Goal: Transaction & Acquisition: Purchase product/service

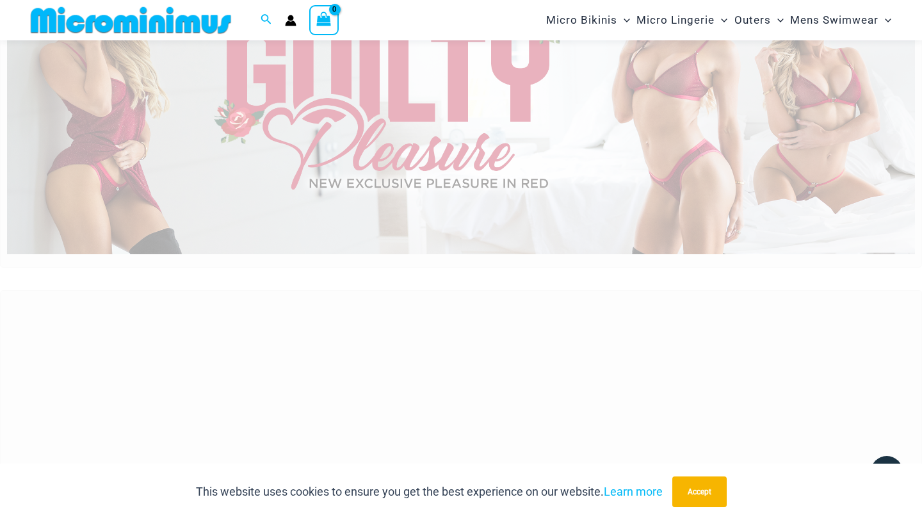
scroll to position [102, 0]
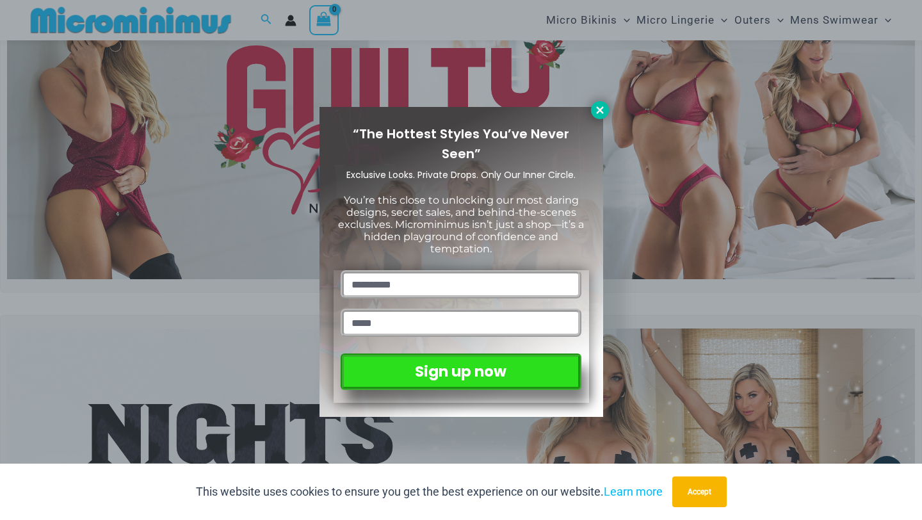
click at [595, 116] on button at bounding box center [600, 110] width 18 height 18
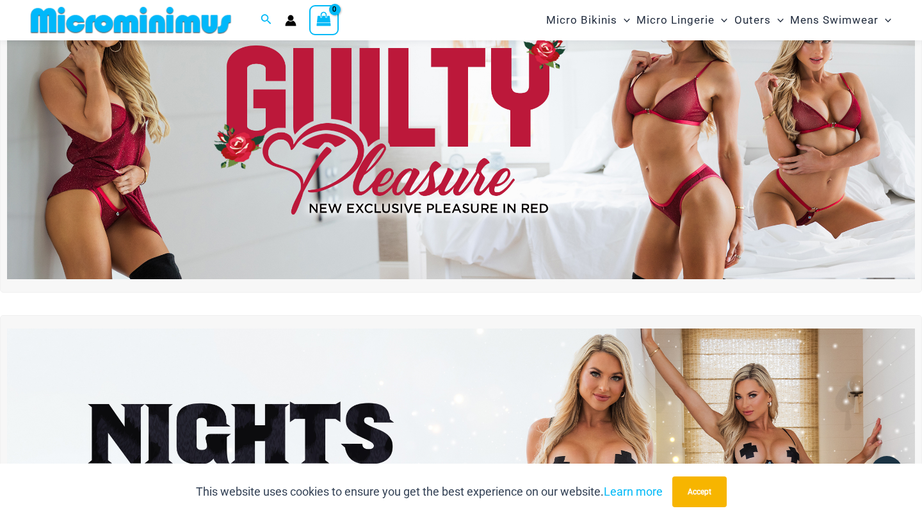
click at [677, 191] on img at bounding box center [461, 125] width 908 height 308
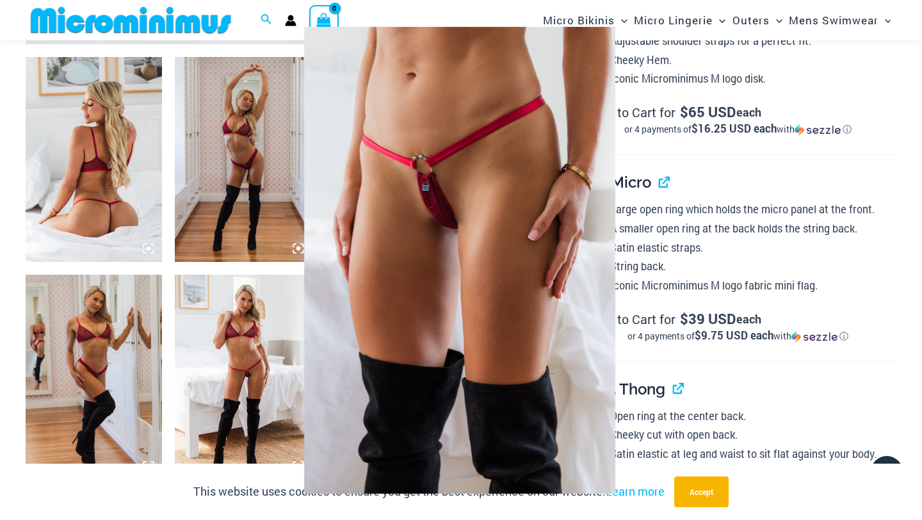
scroll to position [727, 0]
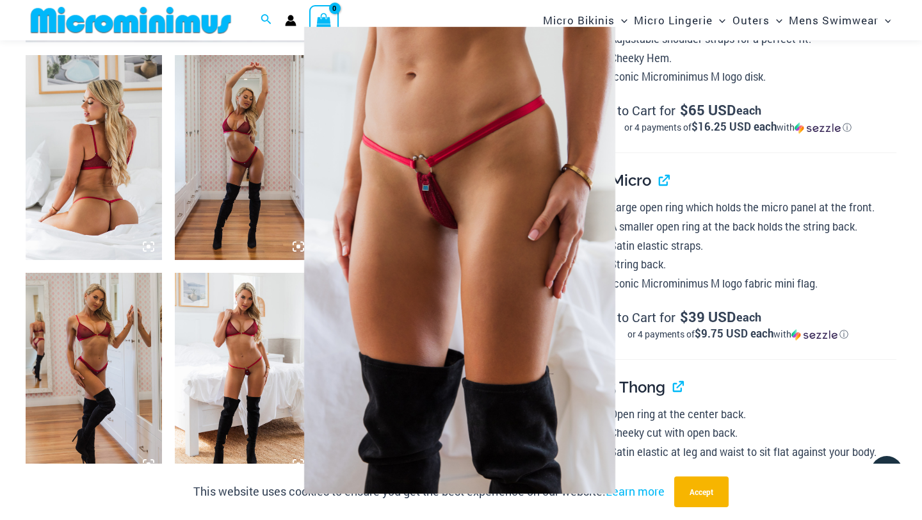
click at [410, 12] on div at bounding box center [461, 260] width 922 height 520
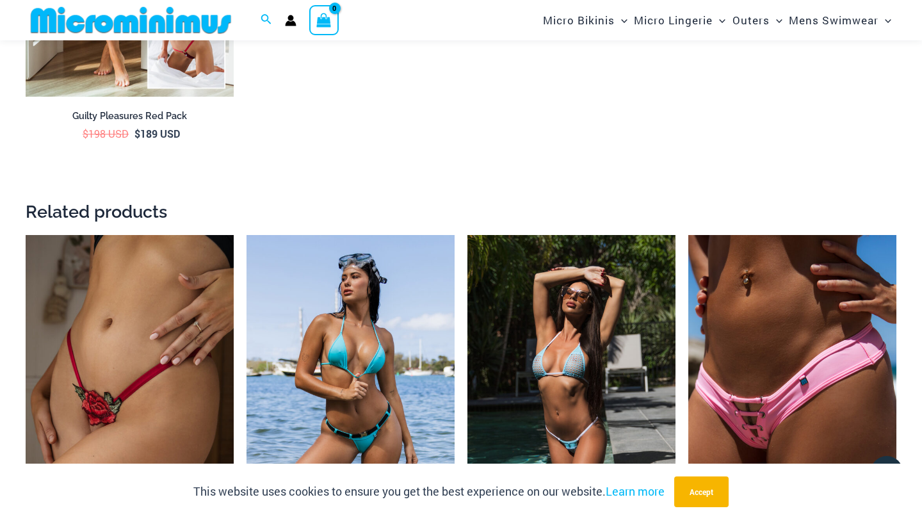
scroll to position [2181, 0]
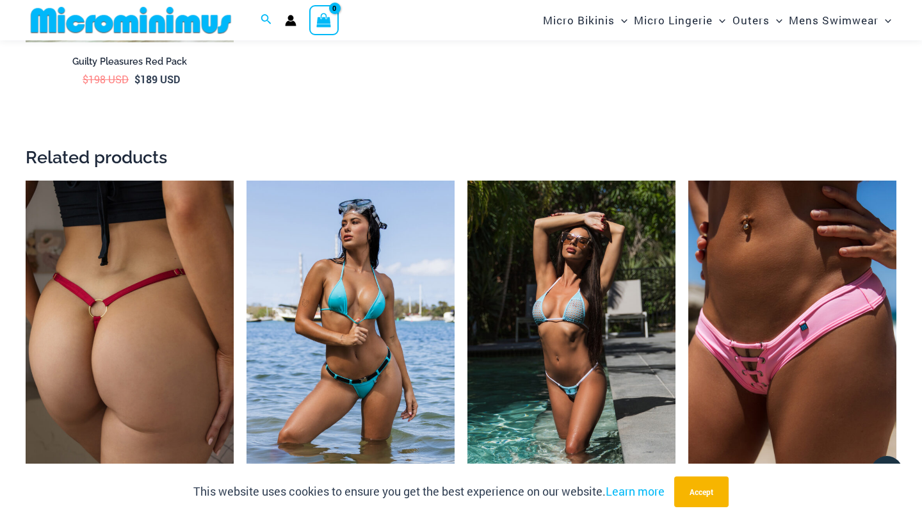
click at [157, 291] on img at bounding box center [130, 336] width 208 height 312
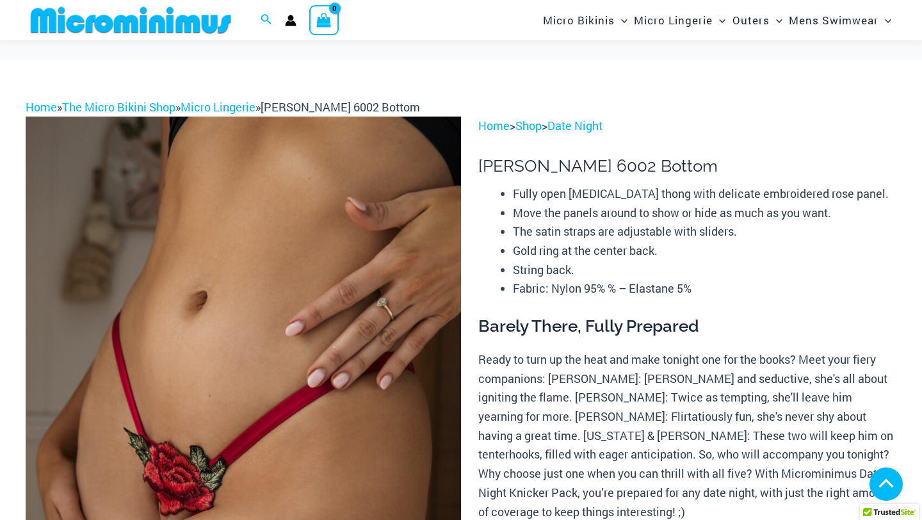
scroll to position [653, 0]
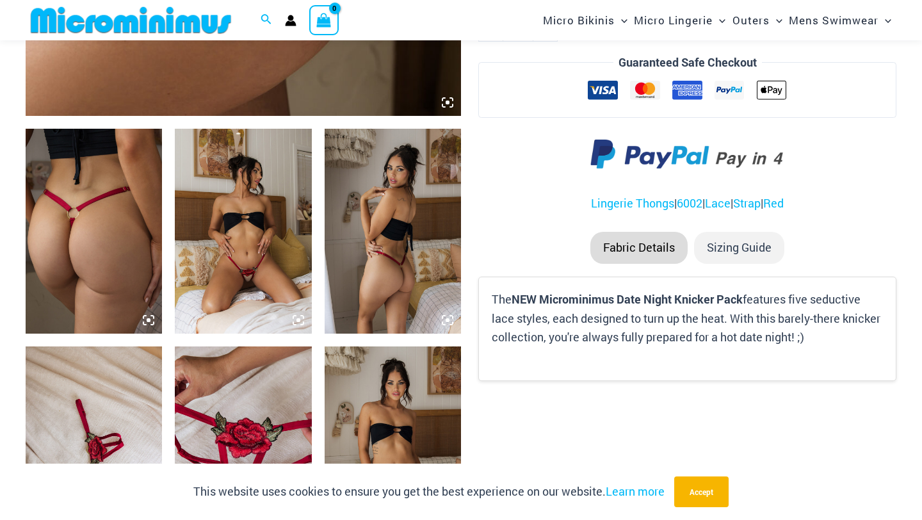
click at [253, 272] on img at bounding box center [243, 231] width 136 height 205
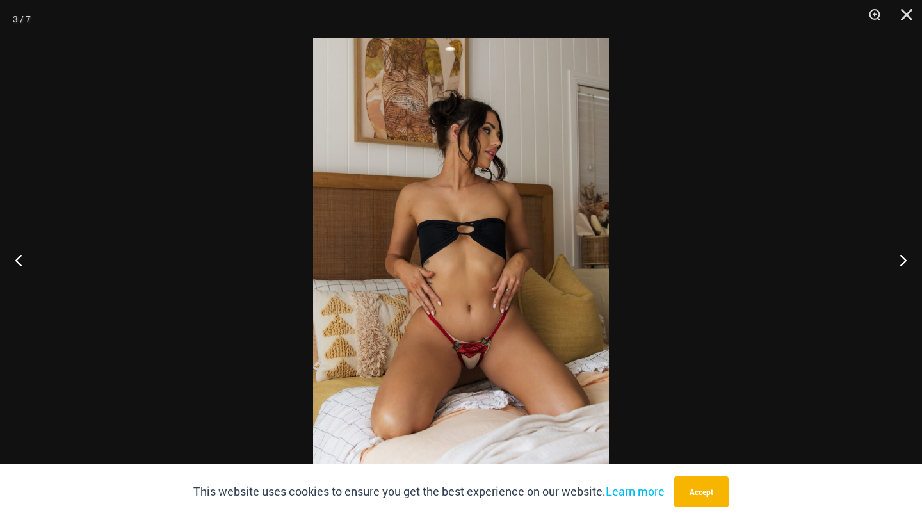
click at [504, 352] on img at bounding box center [461, 259] width 296 height 443
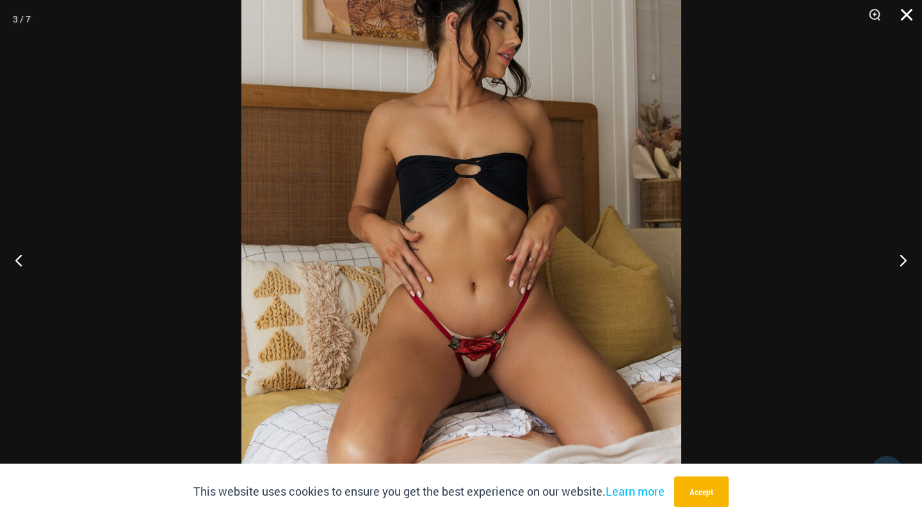
click at [908, 17] on button "Close" at bounding box center [902, 19] width 32 height 38
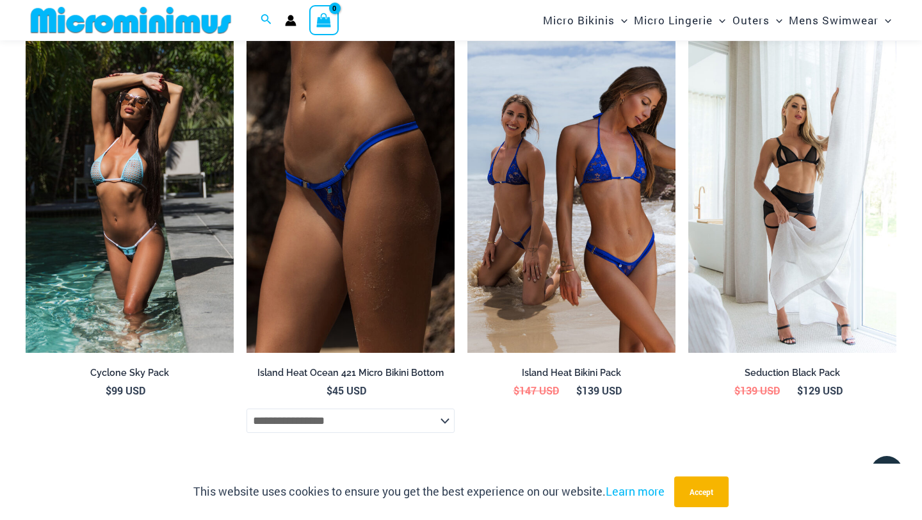
scroll to position [1685, 0]
